Goal: Find contact information: Find contact information

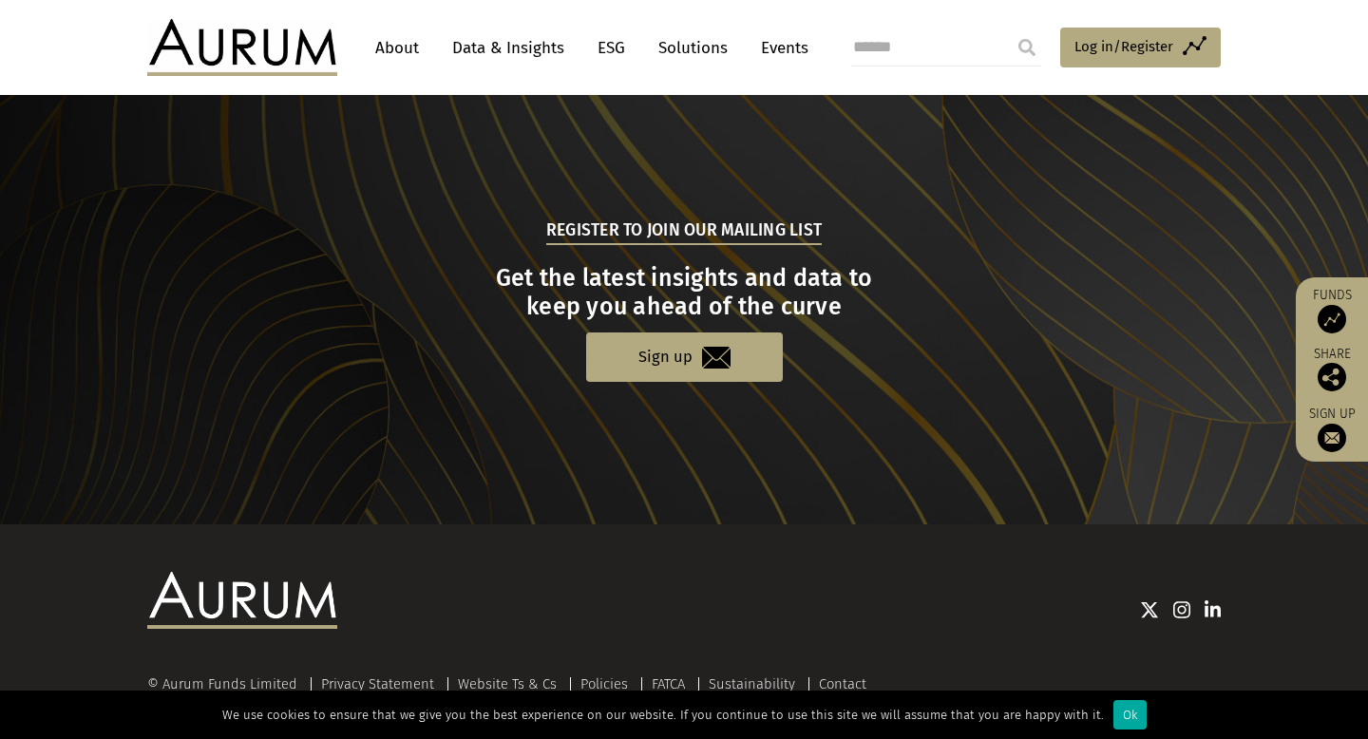
scroll to position [1900, 0]
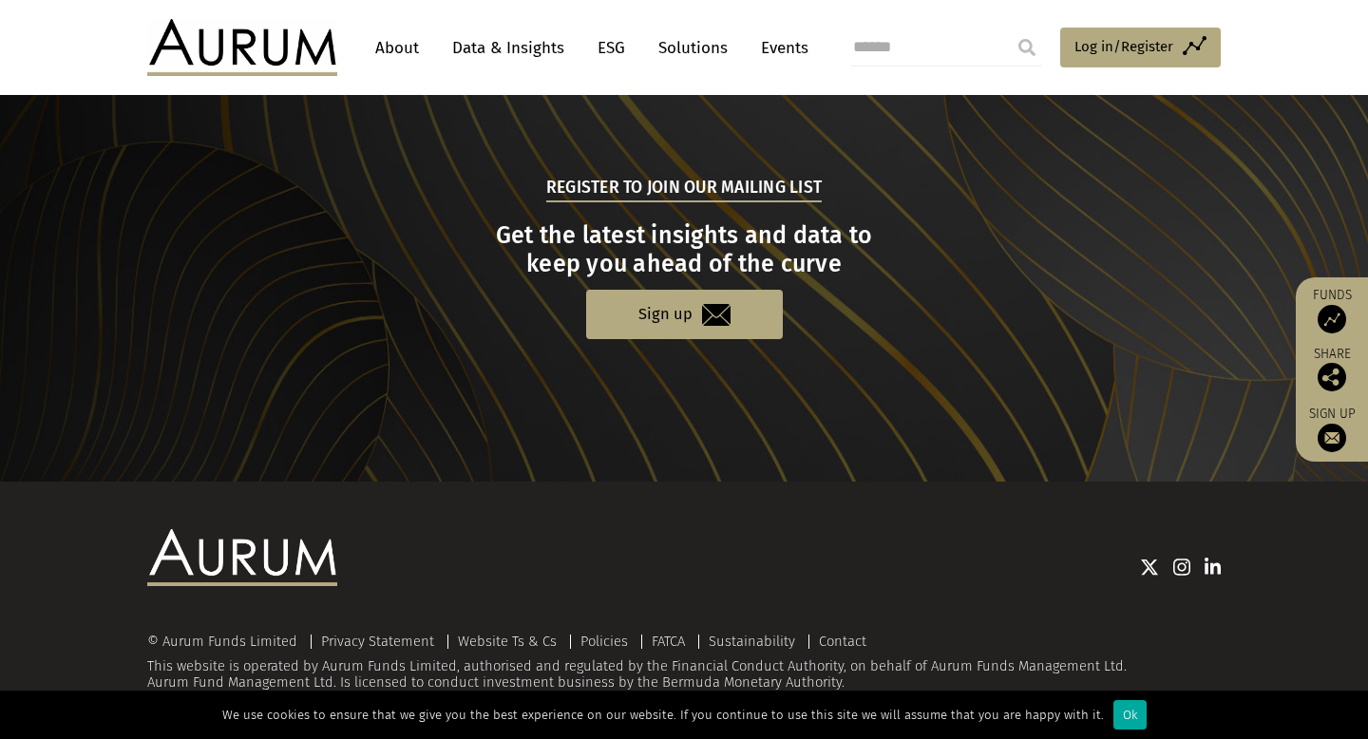
click at [411, 41] on link "About" at bounding box center [397, 47] width 63 height 35
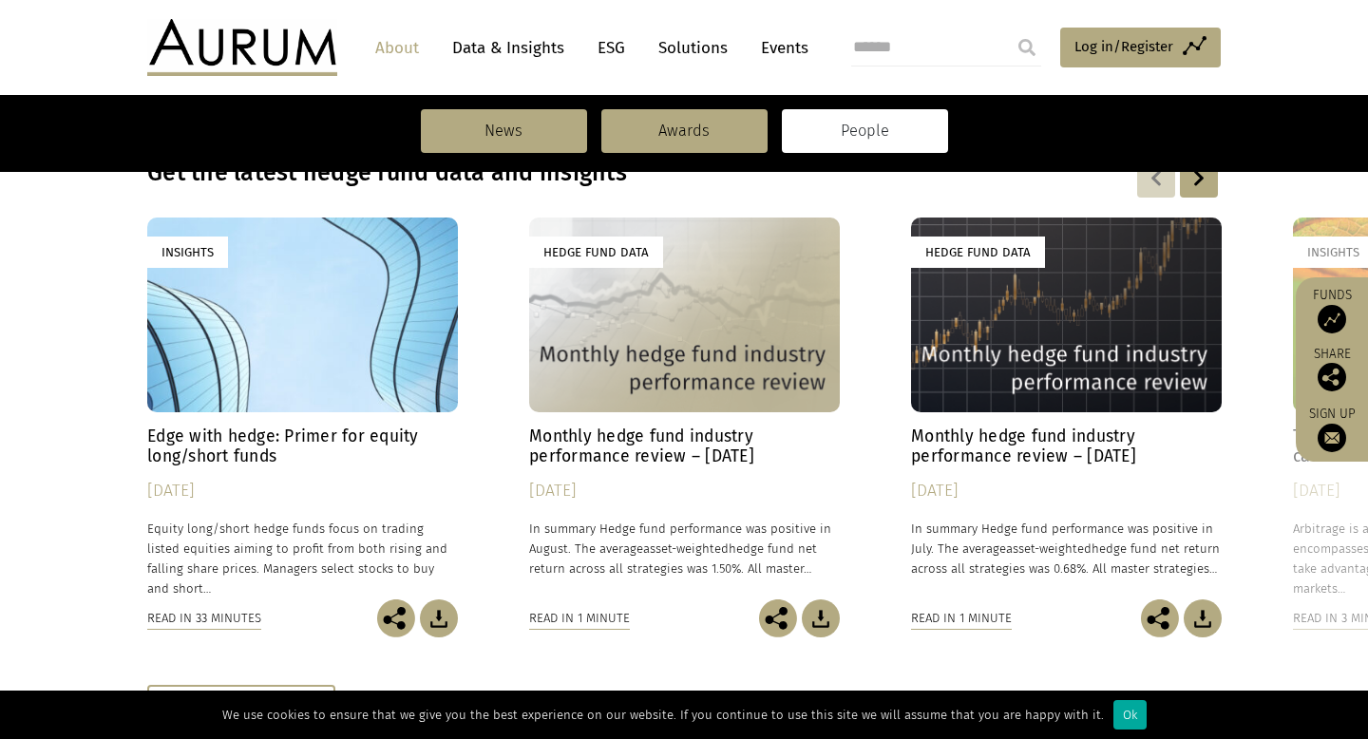
scroll to position [1359, 0]
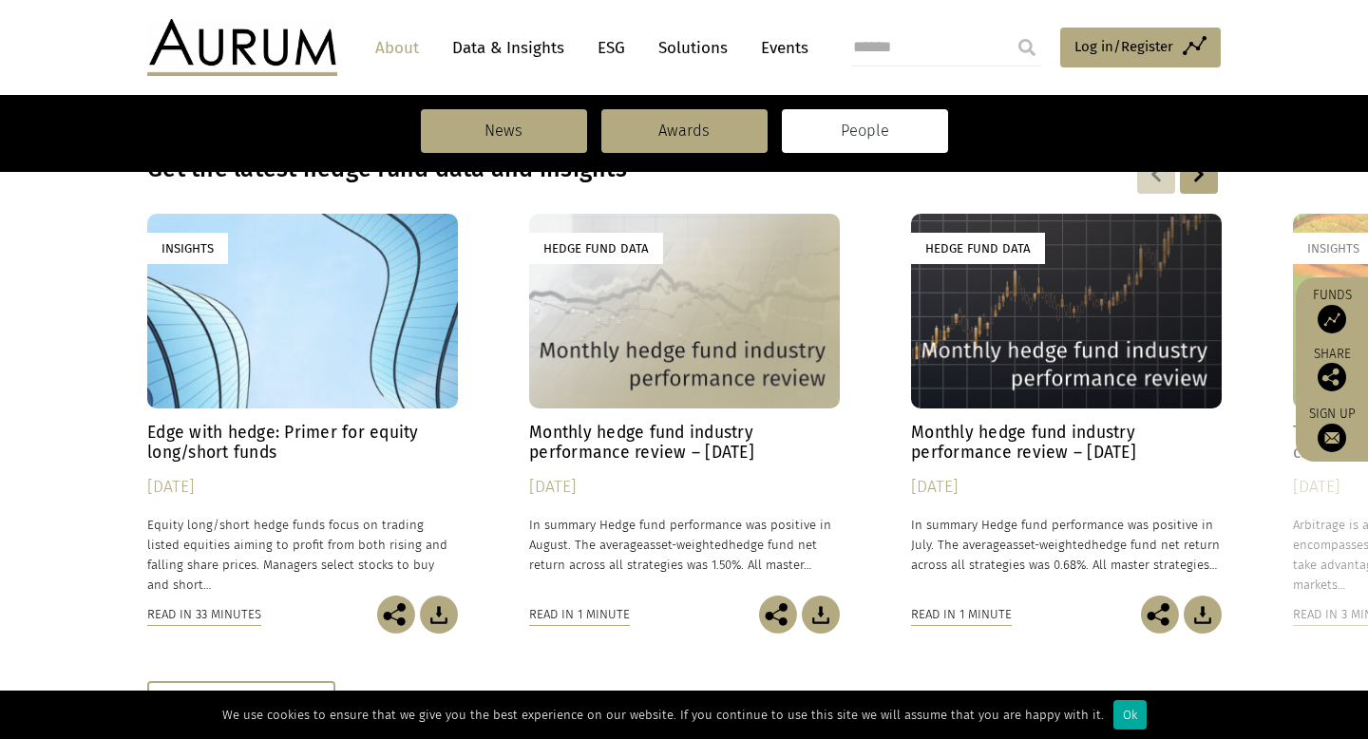
click at [876, 142] on link "People" at bounding box center [865, 131] width 166 height 44
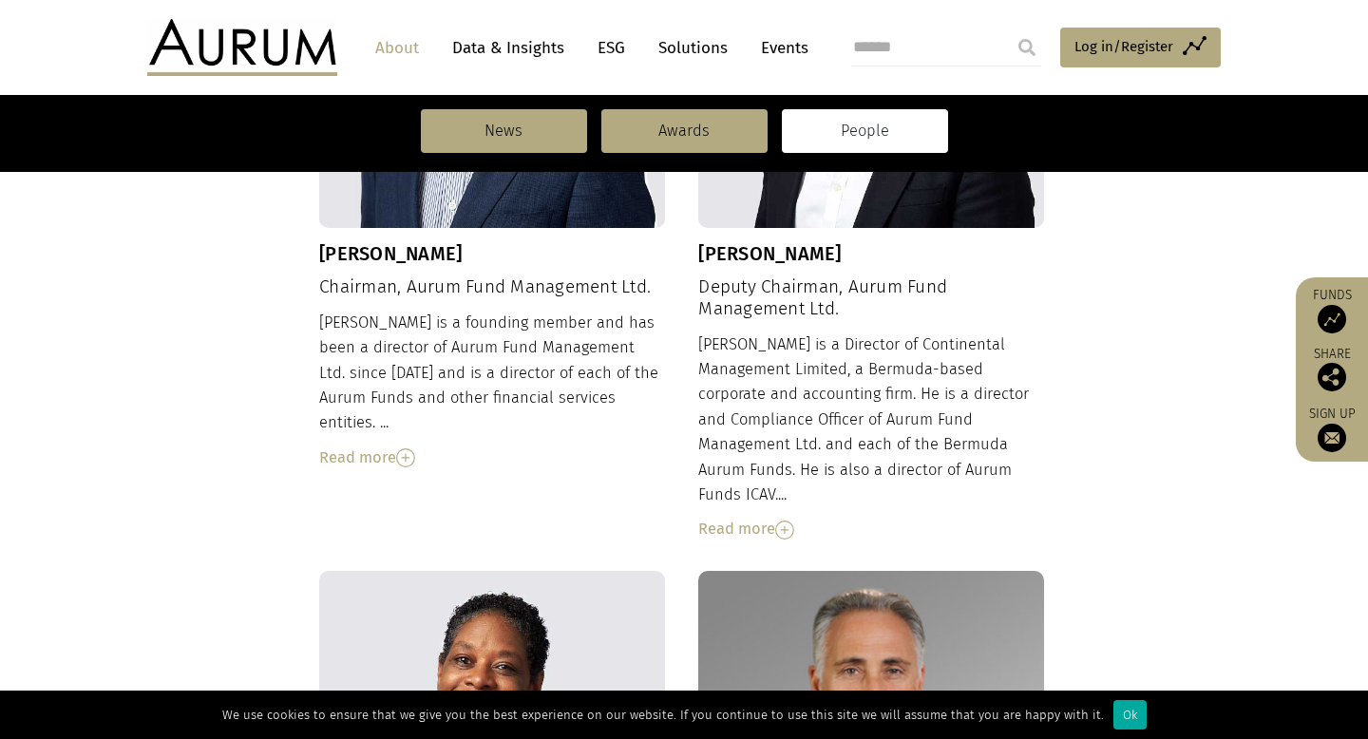
scroll to position [905, 0]
click at [415, 447] on img at bounding box center [405, 456] width 19 height 19
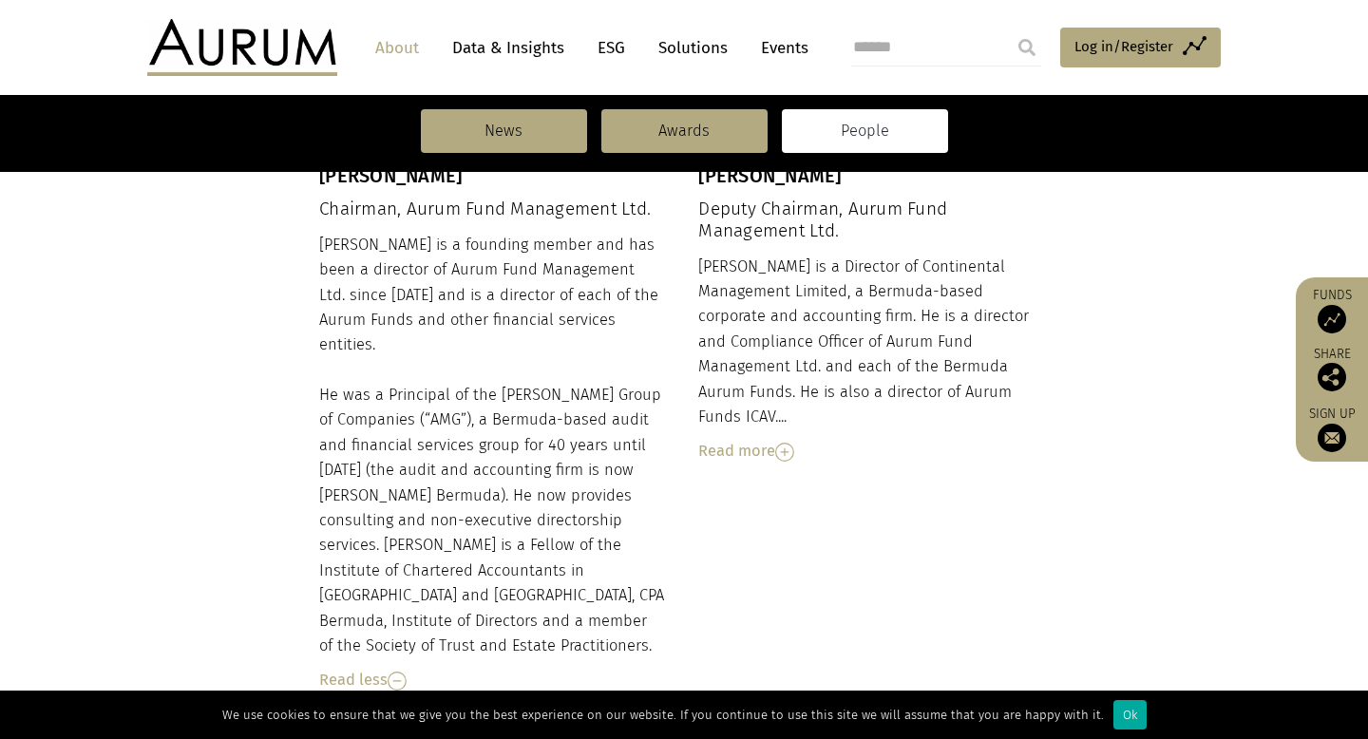
scroll to position [1027, 0]
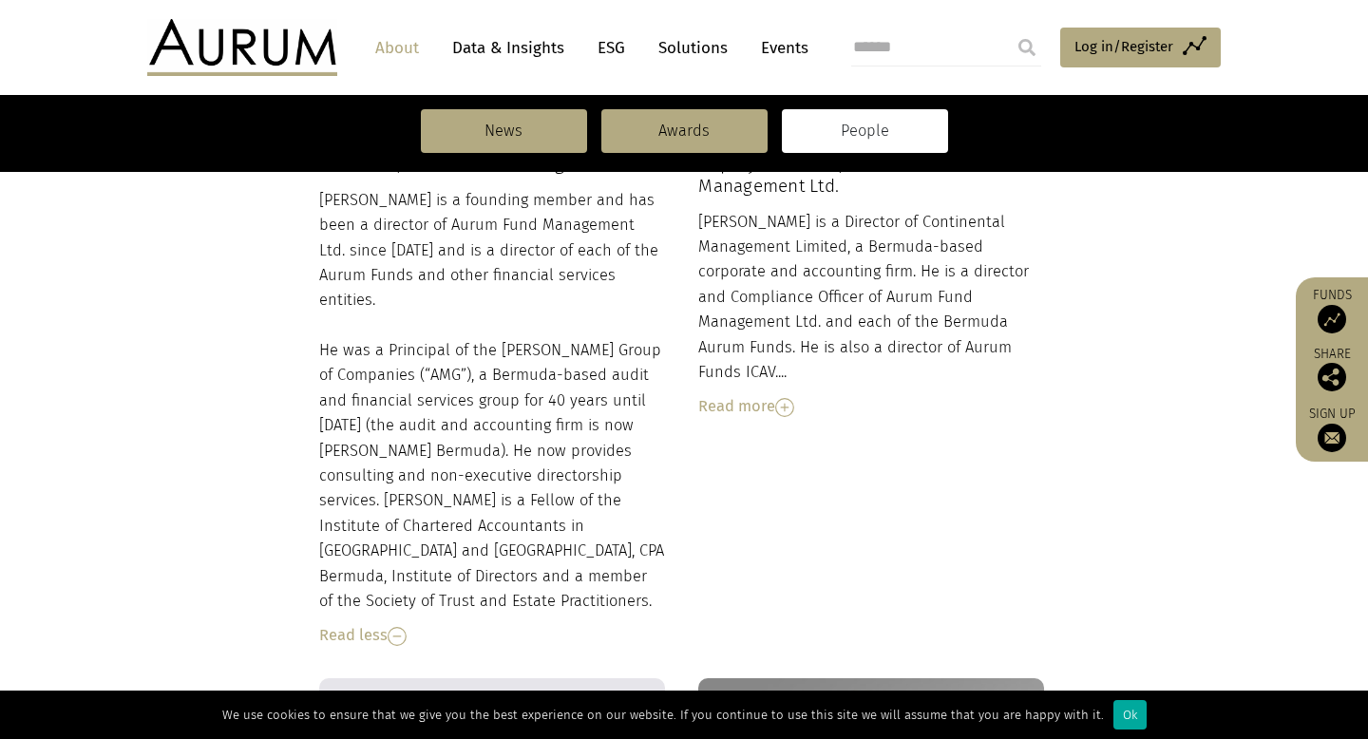
click at [785, 398] on img at bounding box center [784, 407] width 19 height 19
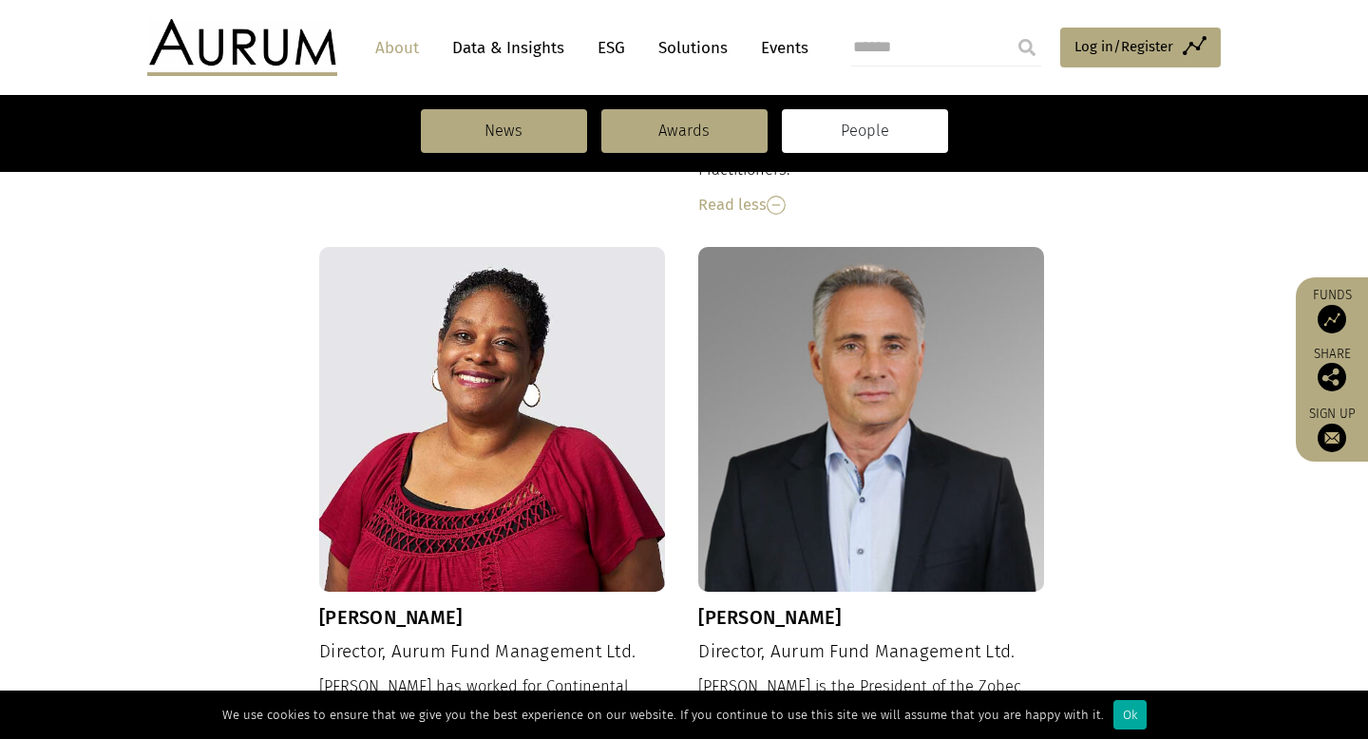
scroll to position [1820, 0]
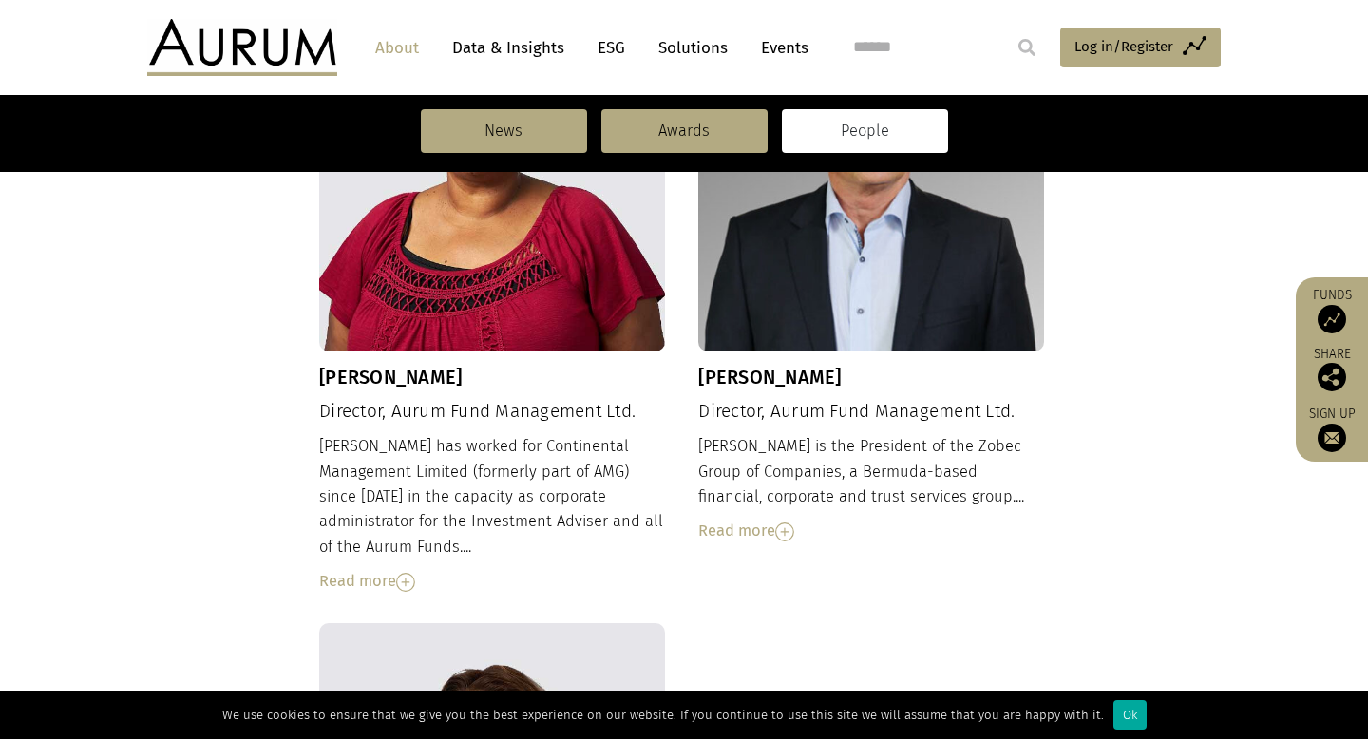
click at [398, 569] on div "Read more" at bounding box center [492, 581] width 346 height 25
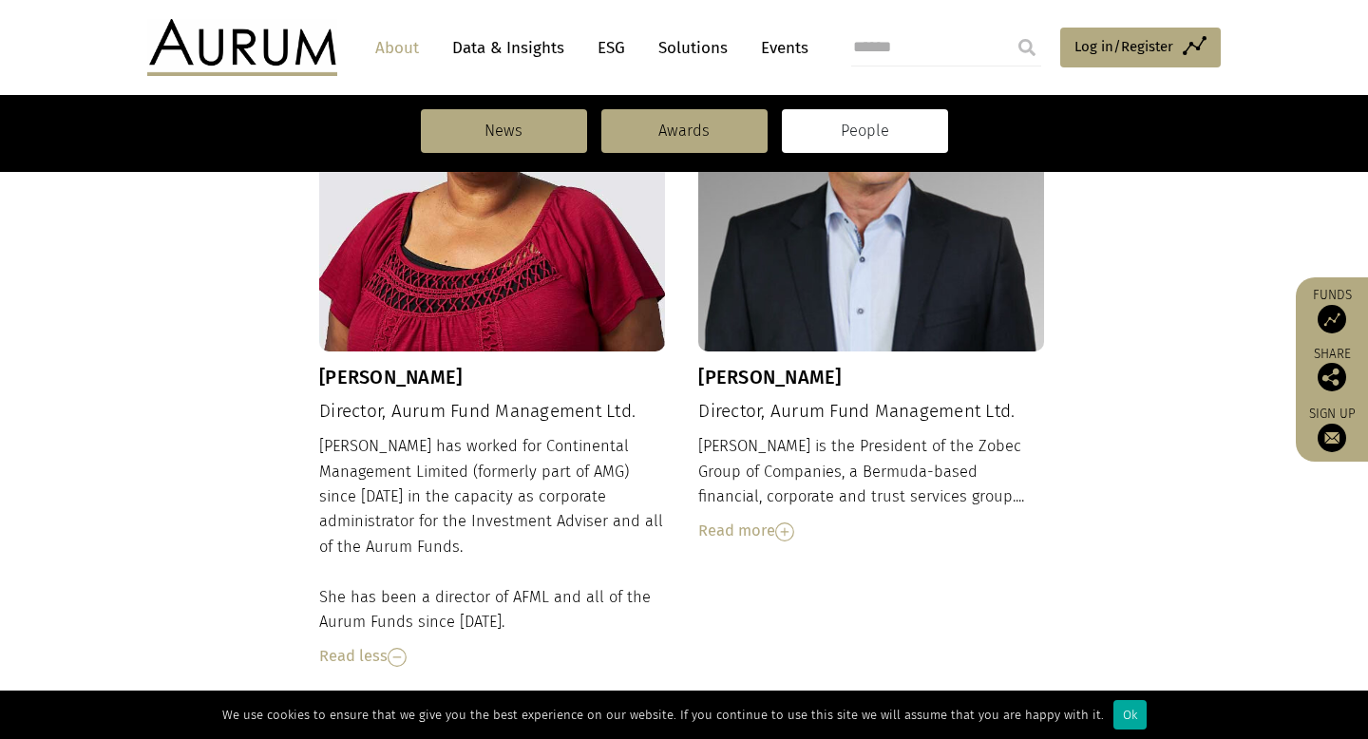
click at [781, 475] on div "Tina Gibbons Director, Aurum Fund Management Ltd. Tina has worked for Continent…" at bounding box center [684, 353] width 730 height 693
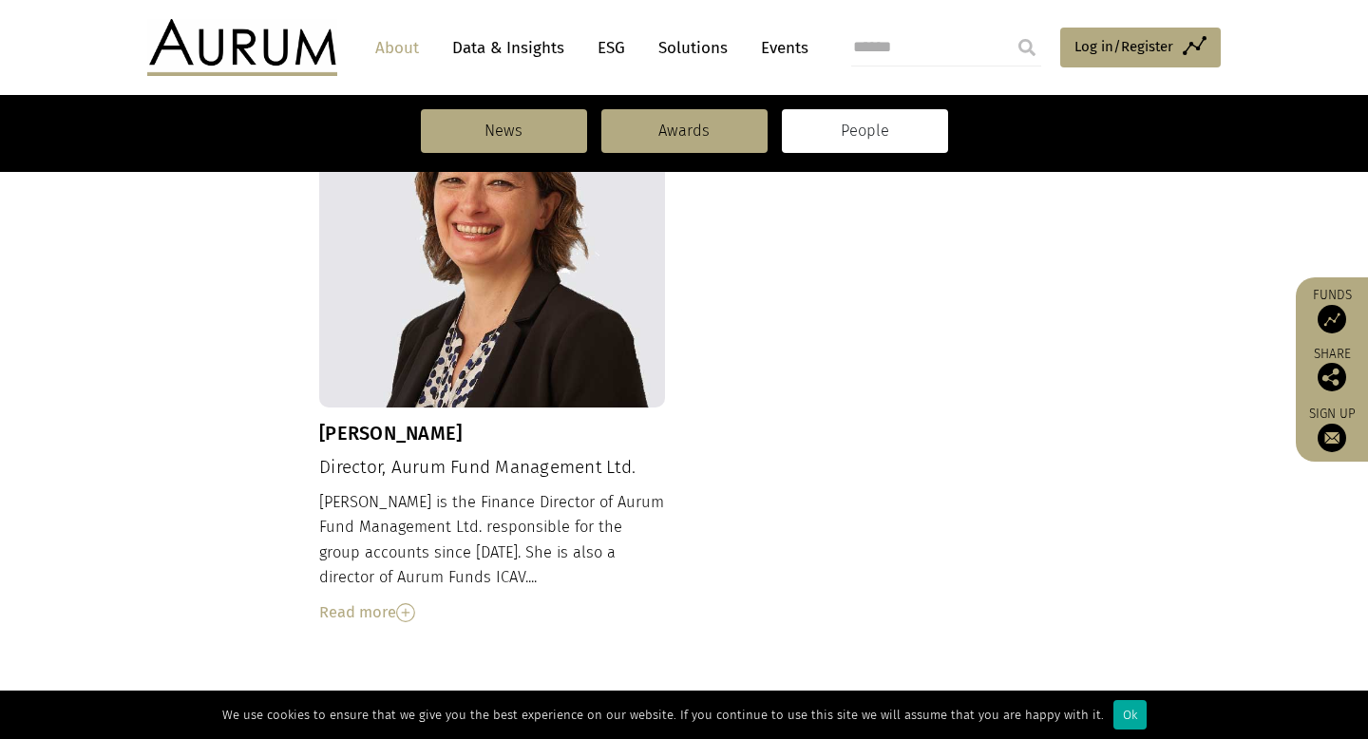
scroll to position [2577, 0]
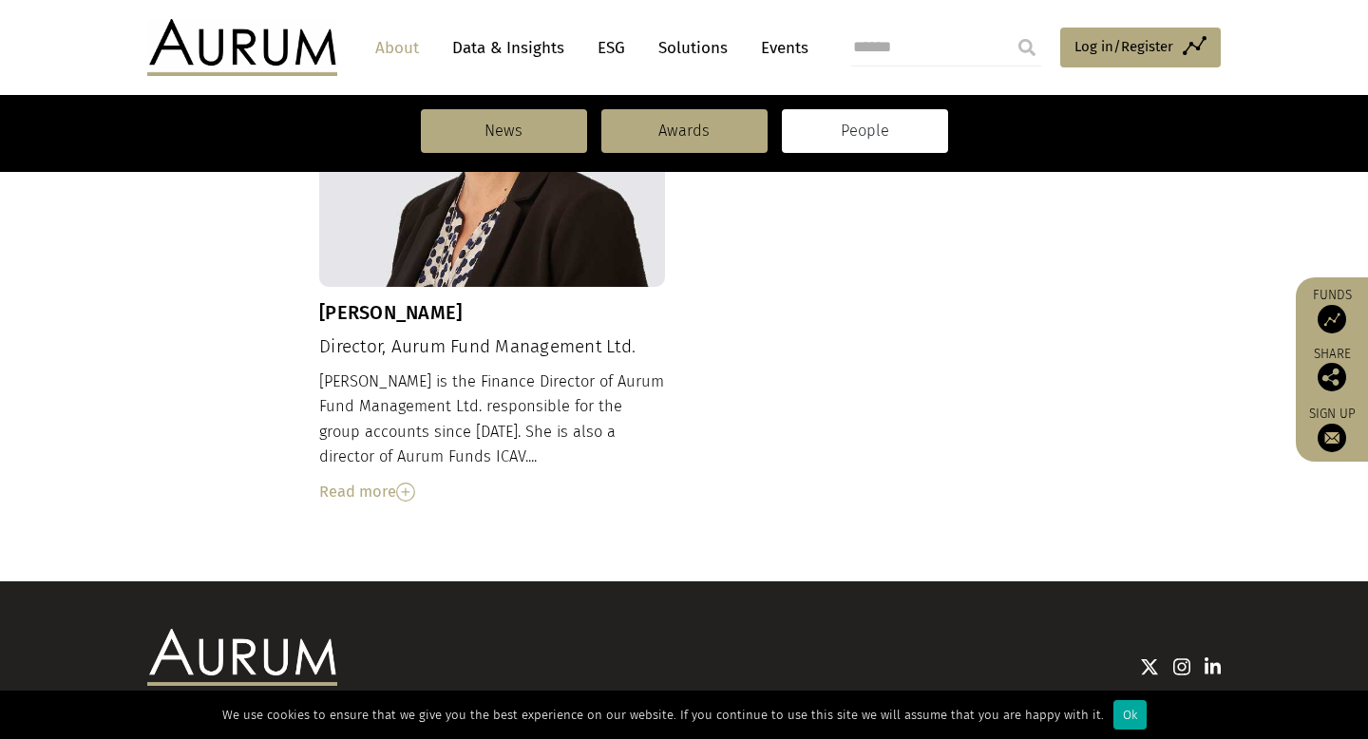
click at [806, 47] on link "Events" at bounding box center [779, 47] width 57 height 35
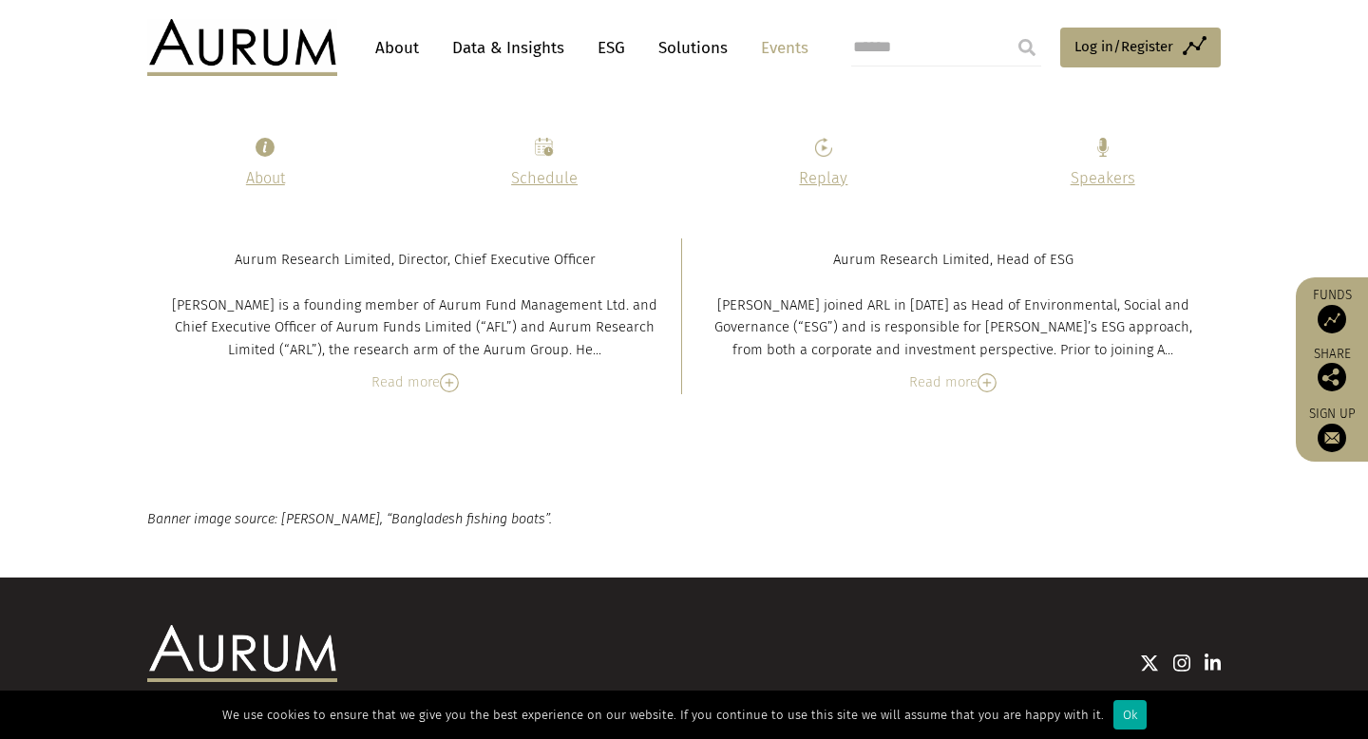
scroll to position [9418, 0]
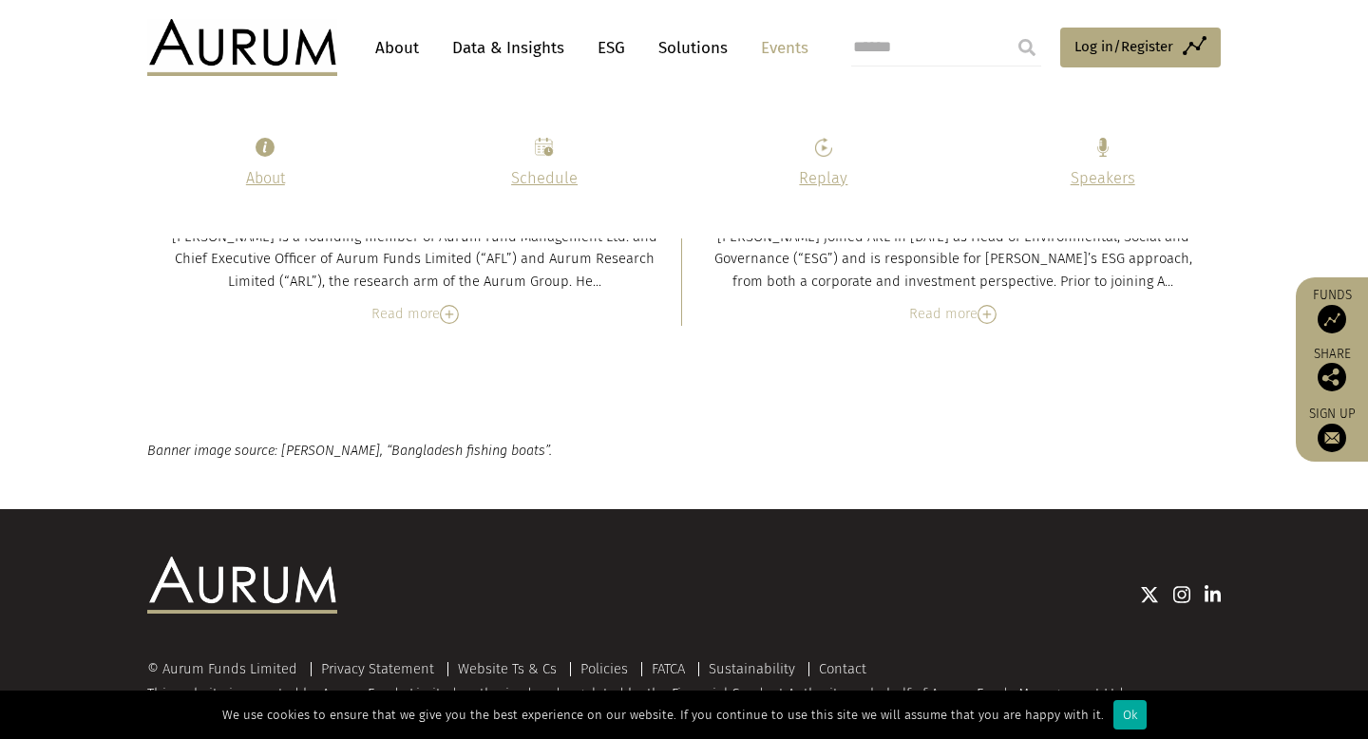
click at [1206, 585] on img at bounding box center [1213, 594] width 17 height 19
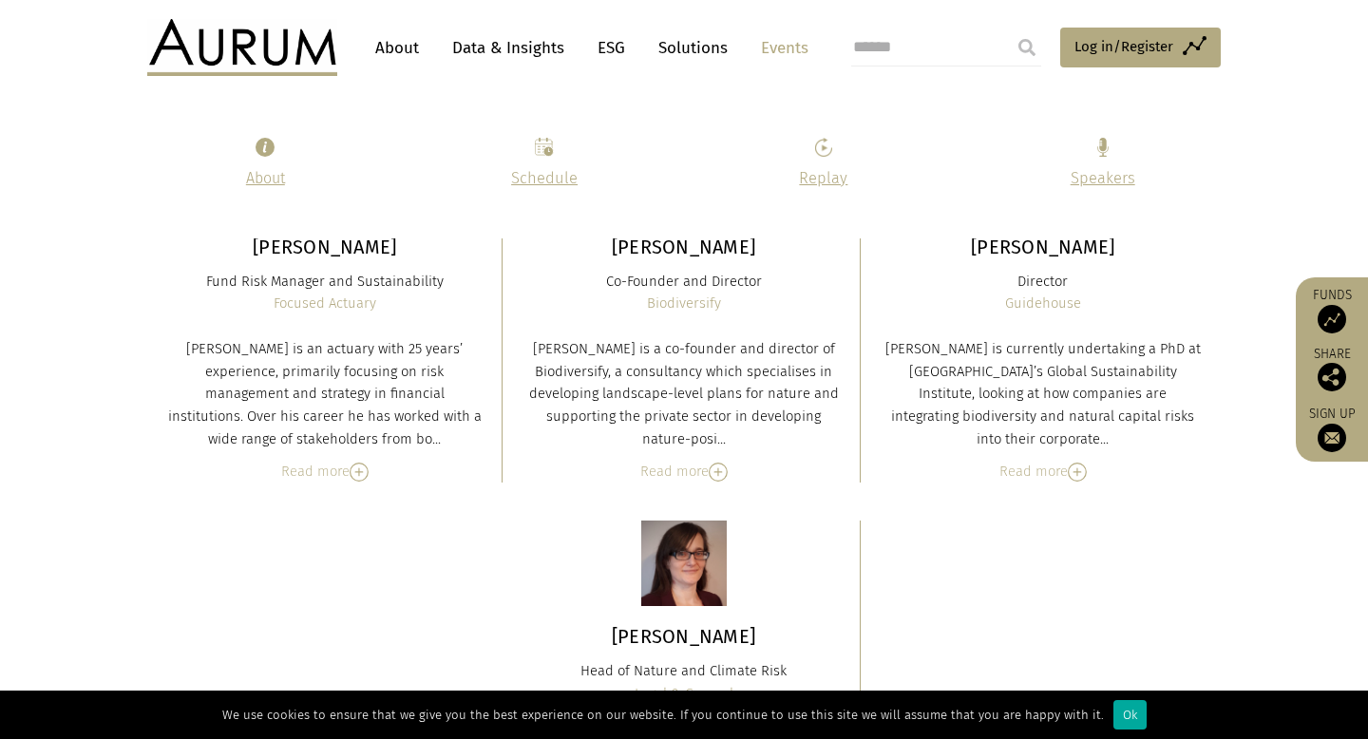
scroll to position [7805, 0]
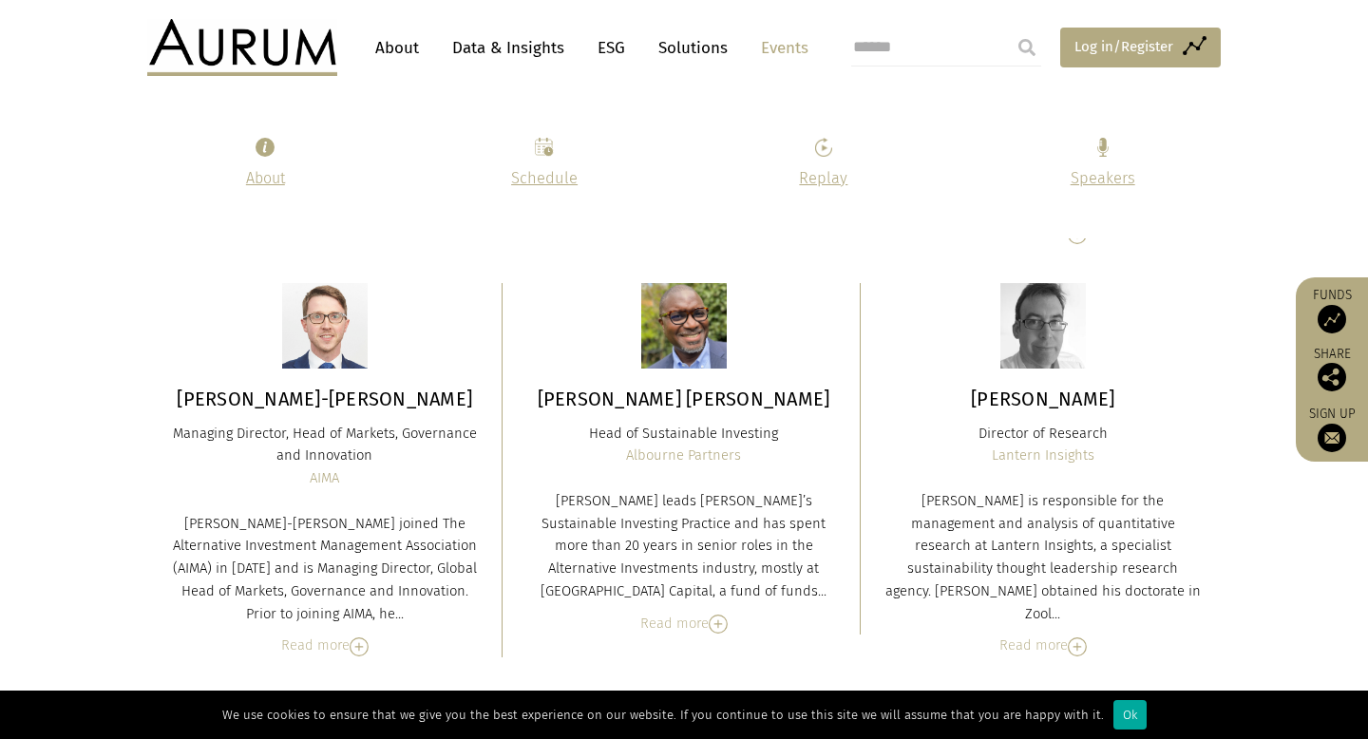
click at [1101, 41] on span "Log in/Register" at bounding box center [1123, 46] width 99 height 23
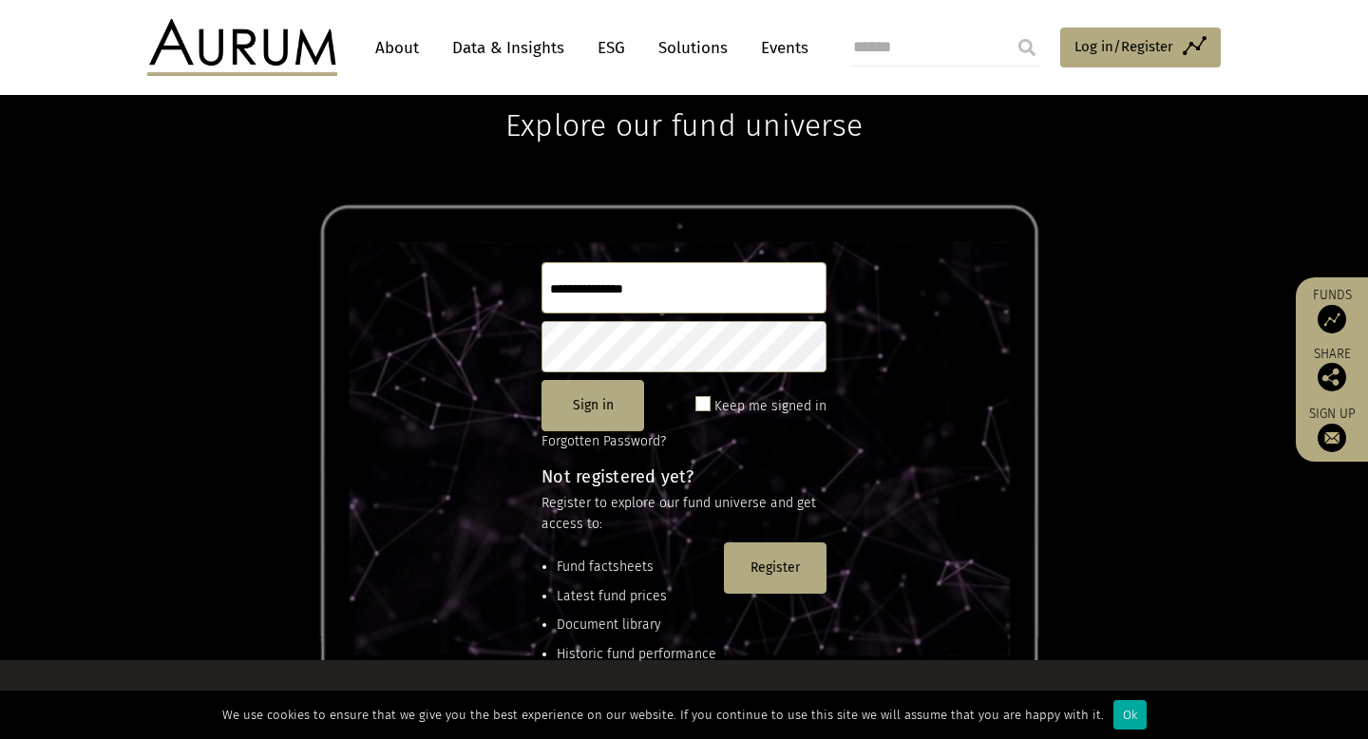
scroll to position [258, 0]
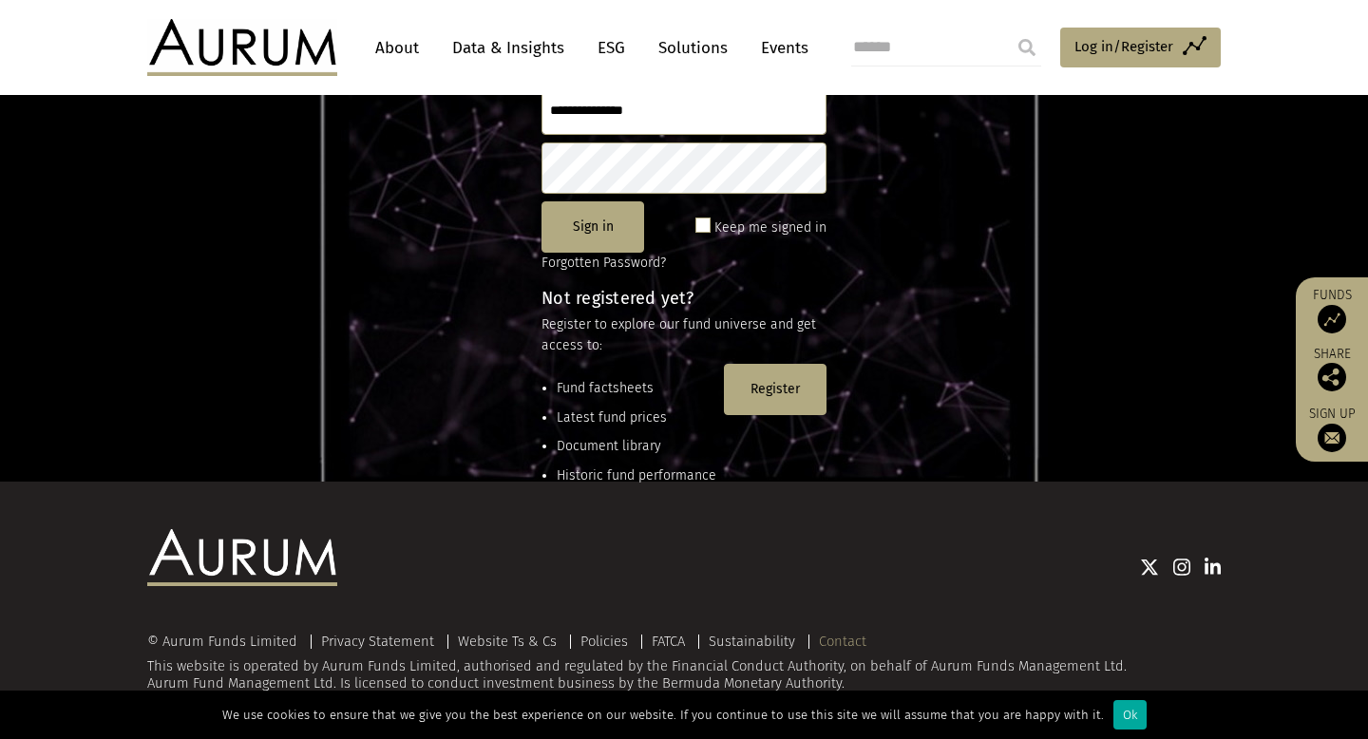
click at [844, 645] on link "Contact" at bounding box center [842, 641] width 47 height 17
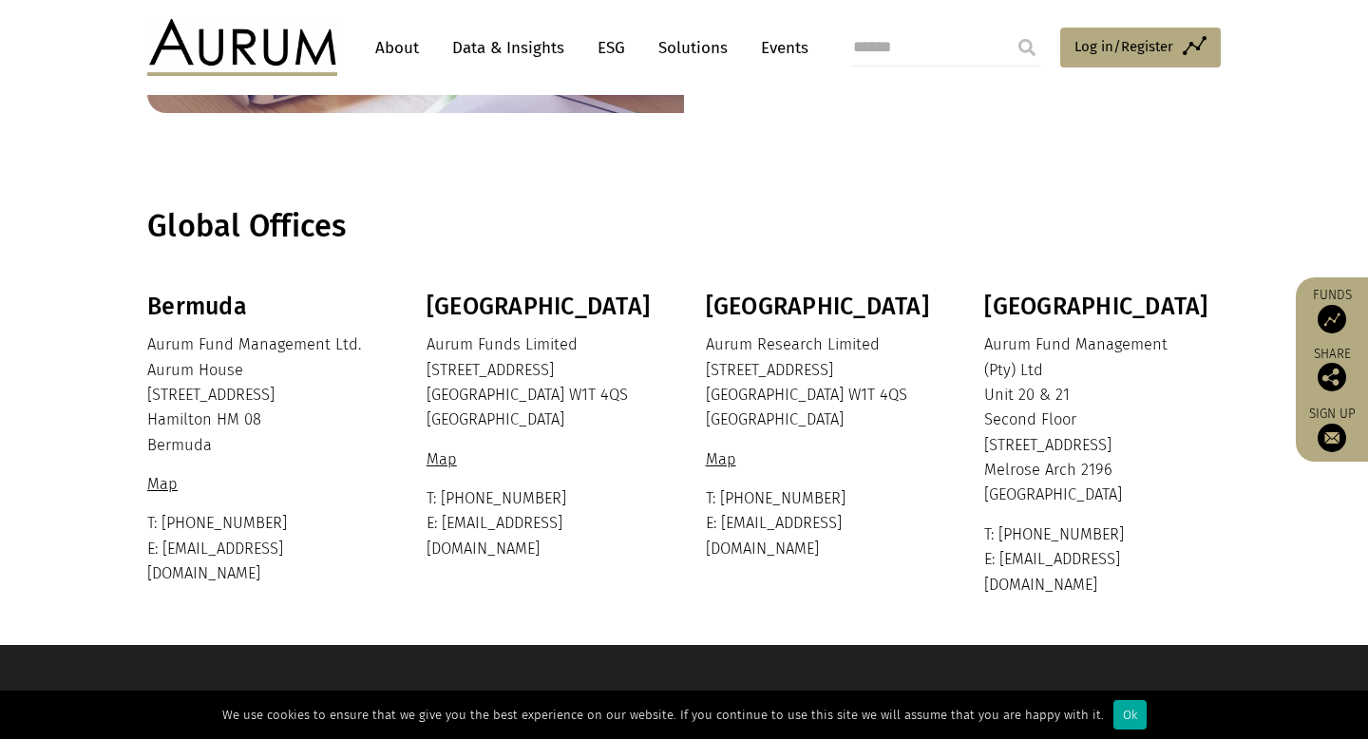
scroll to position [388, 0]
